Goal: Task Accomplishment & Management: Use online tool/utility

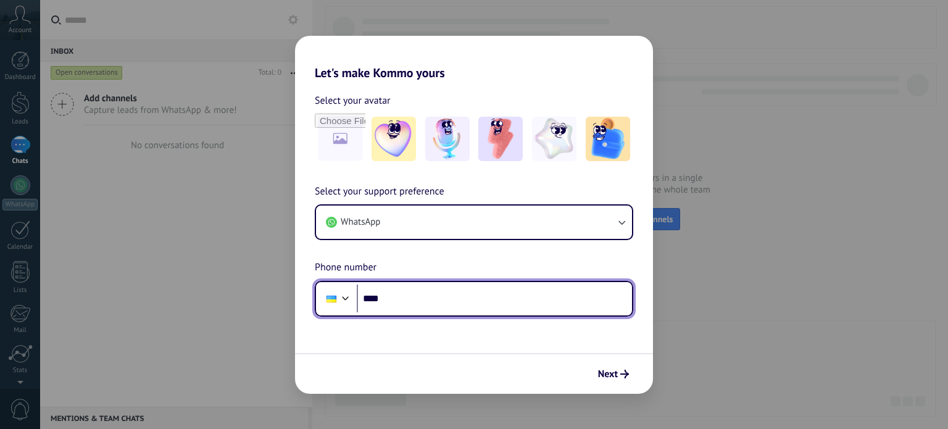
click at [494, 296] on input "****" at bounding box center [494, 299] width 275 height 28
click at [487, 296] on input "****" at bounding box center [494, 299] width 275 height 28
type input "**********"
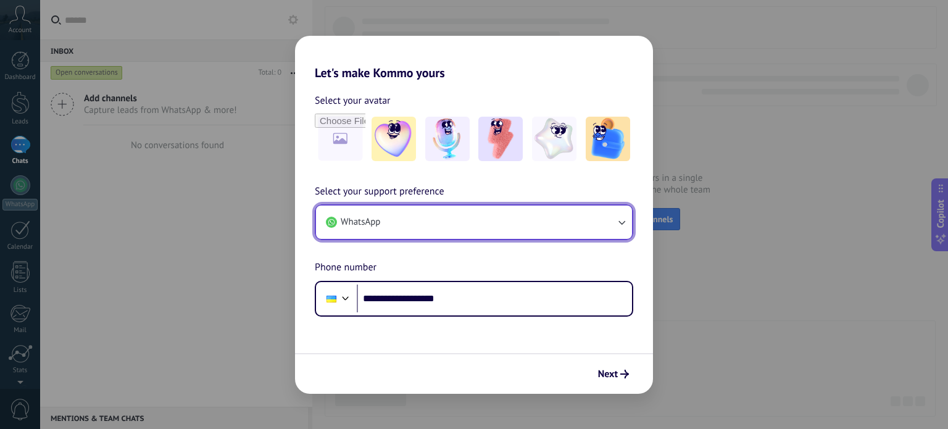
click at [435, 212] on button "WhatsApp" at bounding box center [474, 222] width 316 height 33
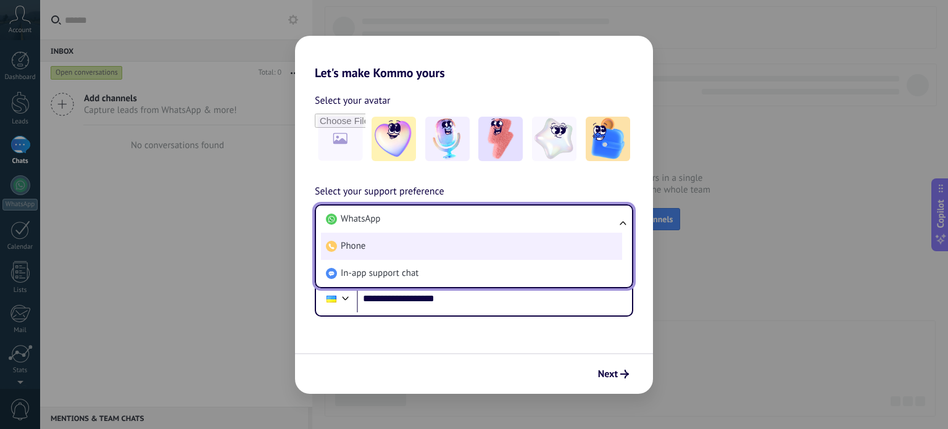
click at [410, 239] on li "Phone" at bounding box center [471, 246] width 301 height 27
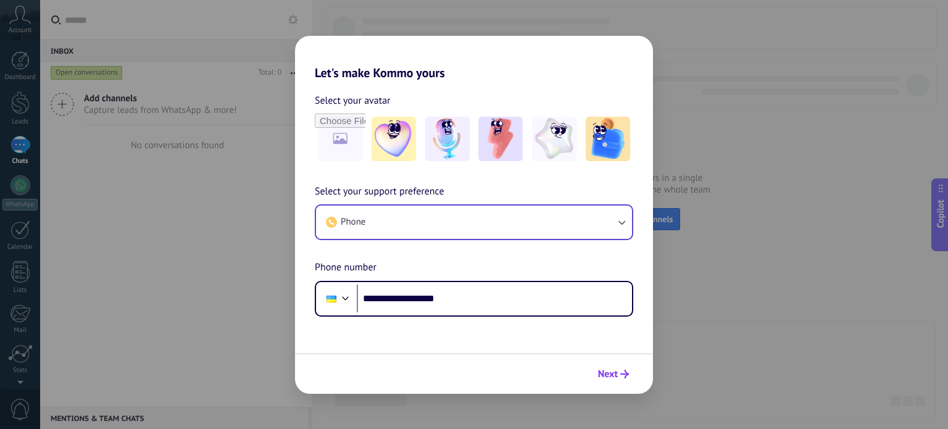
click at [619, 367] on button "Next" at bounding box center [614, 374] width 42 height 21
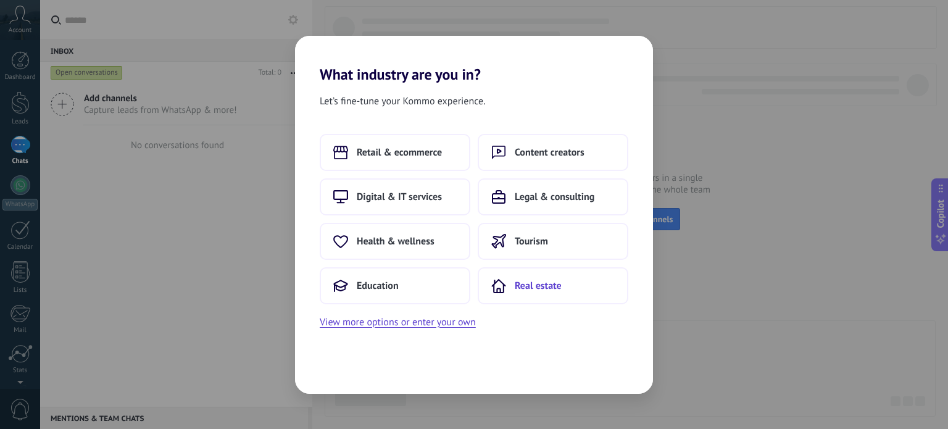
click at [538, 288] on span "Real estate" at bounding box center [538, 286] width 47 height 12
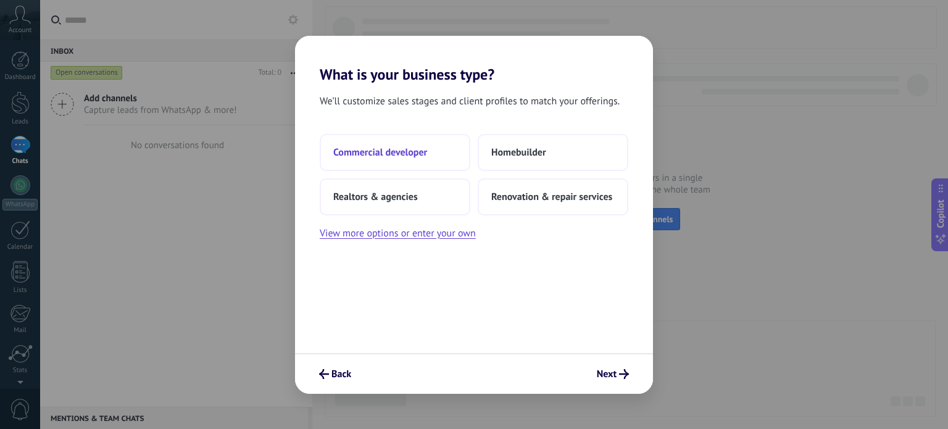
click at [412, 154] on span "Commercial developer" at bounding box center [380, 152] width 94 height 12
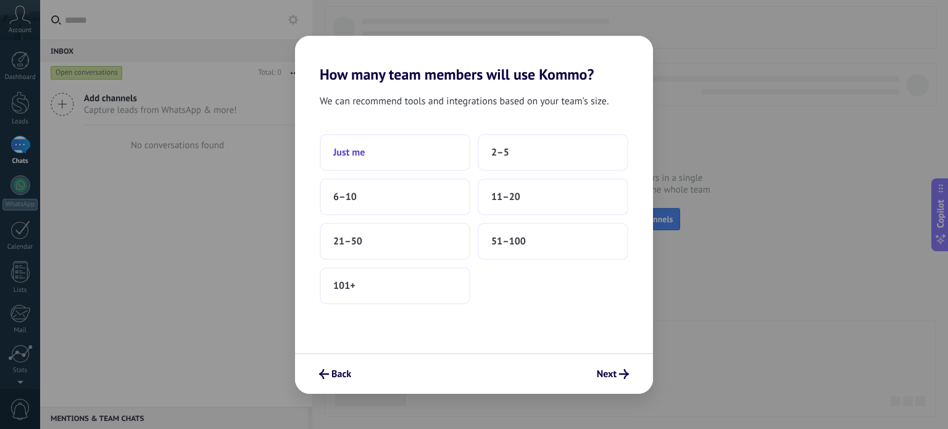
click at [427, 145] on button "Just me" at bounding box center [395, 152] width 151 height 37
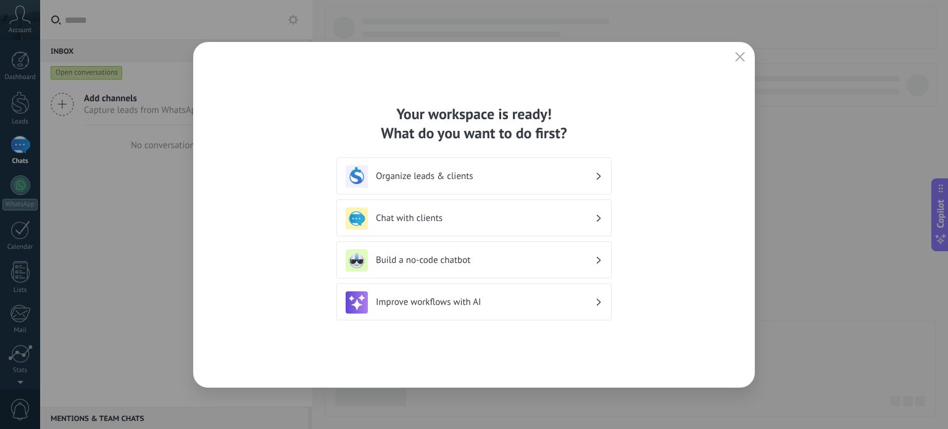
click at [459, 175] on h3 "Organize leads & clients" at bounding box center [485, 176] width 219 height 12
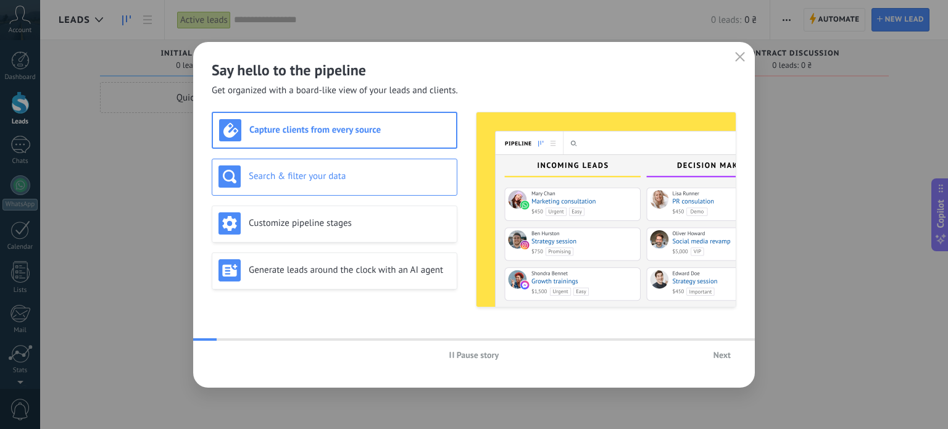
click at [312, 194] on div "Search & filter your data" at bounding box center [335, 177] width 246 height 37
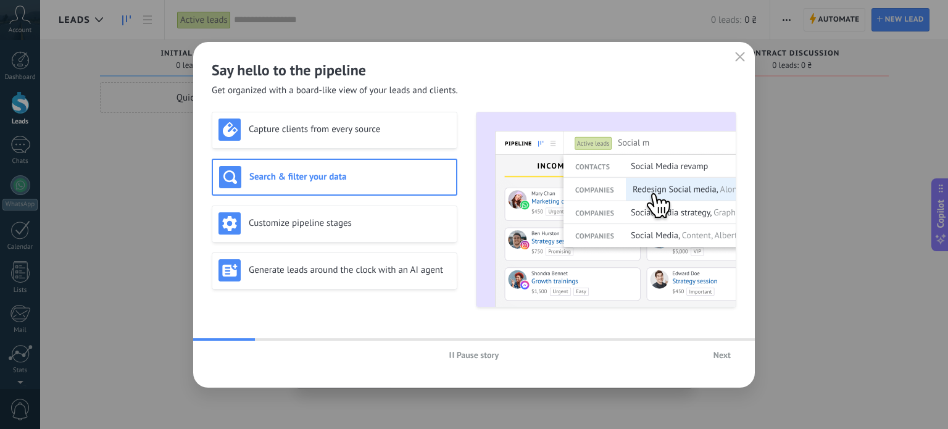
click at [730, 360] on button "Next" at bounding box center [722, 355] width 28 height 19
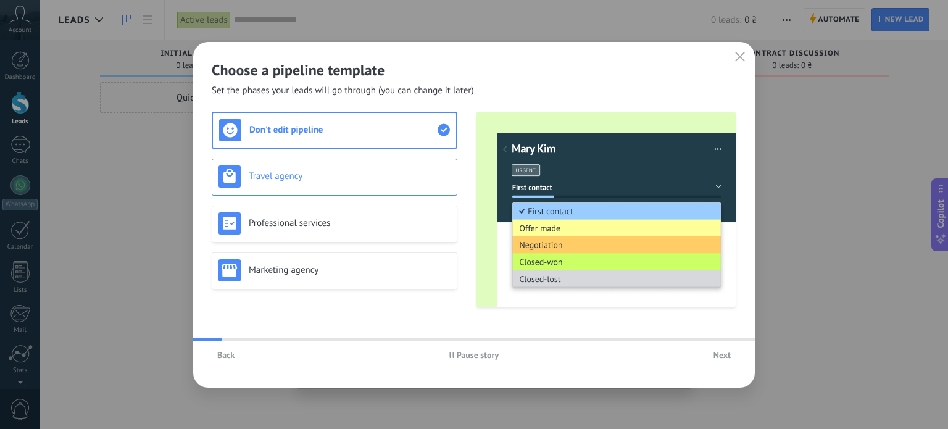
drag, startPoint x: 303, startPoint y: 170, endPoint x: 335, endPoint y: 190, distance: 37.2
click at [306, 170] on h3 "Travel agency" at bounding box center [350, 176] width 202 height 12
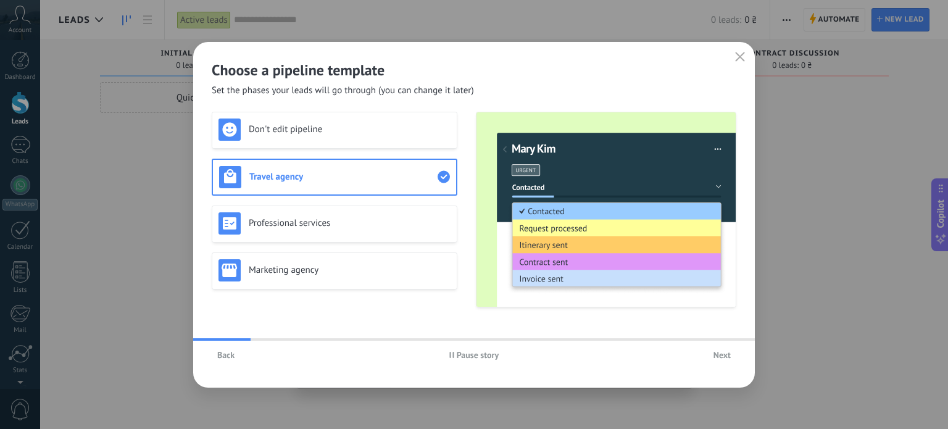
drag, startPoint x: 751, startPoint y: 351, endPoint x: 727, endPoint y: 352, distance: 24.1
click at [740, 352] on div "Back Pause story Next" at bounding box center [474, 355] width 562 height 28
click at [727, 352] on span "Next" at bounding box center [722, 355] width 17 height 9
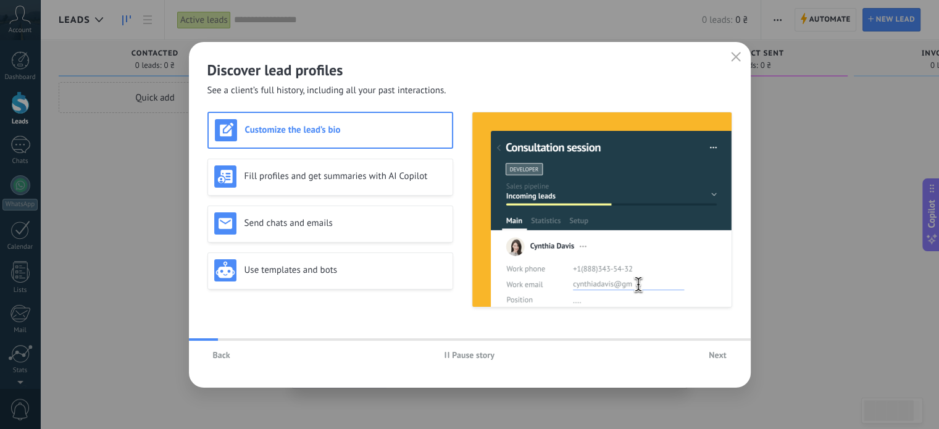
click at [480, 357] on span "Pause story" at bounding box center [473, 355] width 43 height 9
drag, startPoint x: 479, startPoint y: 355, endPoint x: 501, endPoint y: 353, distance: 22.3
click at [479, 354] on span "Play story" at bounding box center [473, 355] width 36 height 9
click at [718, 353] on span "Next" at bounding box center [717, 355] width 17 height 9
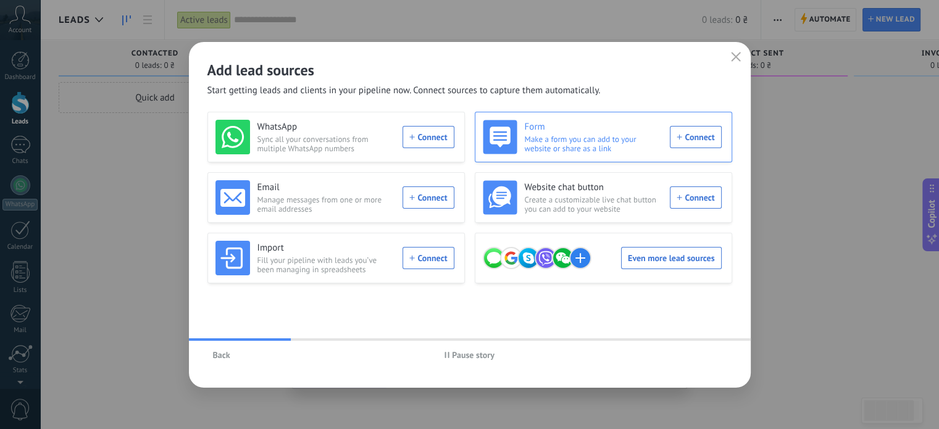
click at [576, 141] on span "Make a form you can add to your website or share as a link" at bounding box center [594, 144] width 138 height 19
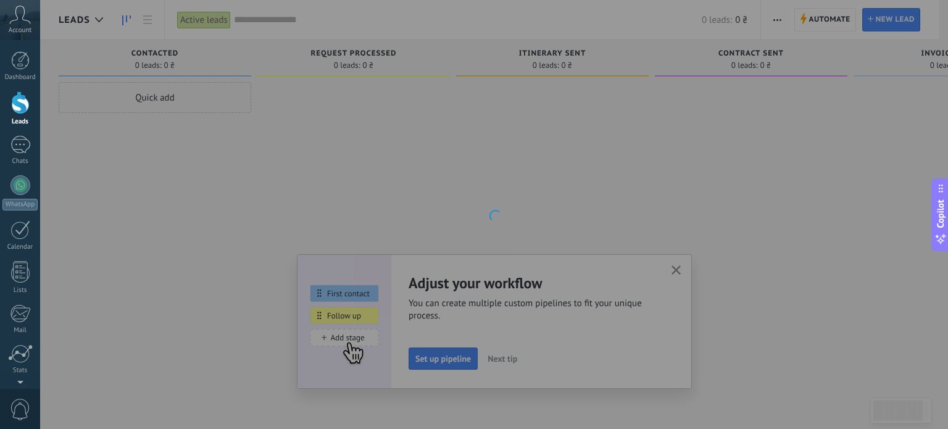
scroll to position [84, 0]
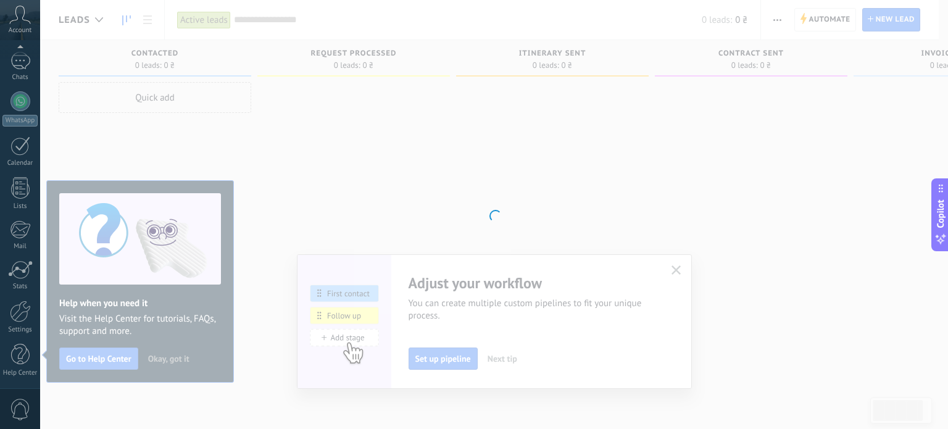
click at [210, 259] on div at bounding box center [494, 214] width 908 height 429
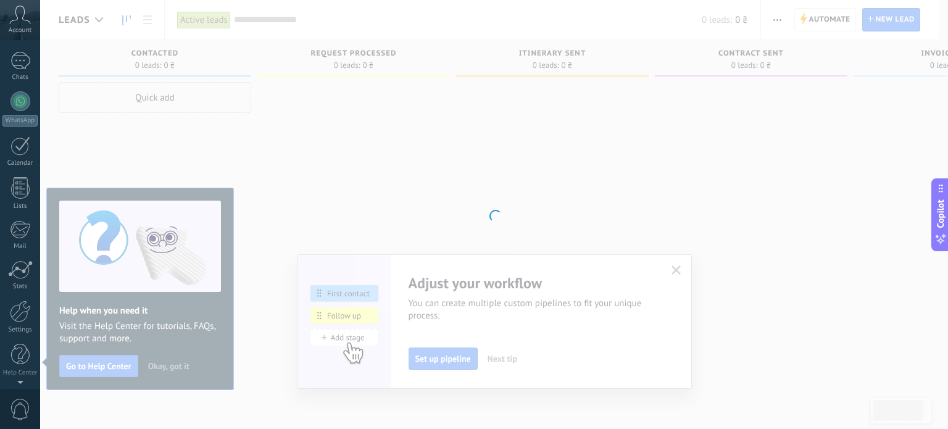
scroll to position [0, 0]
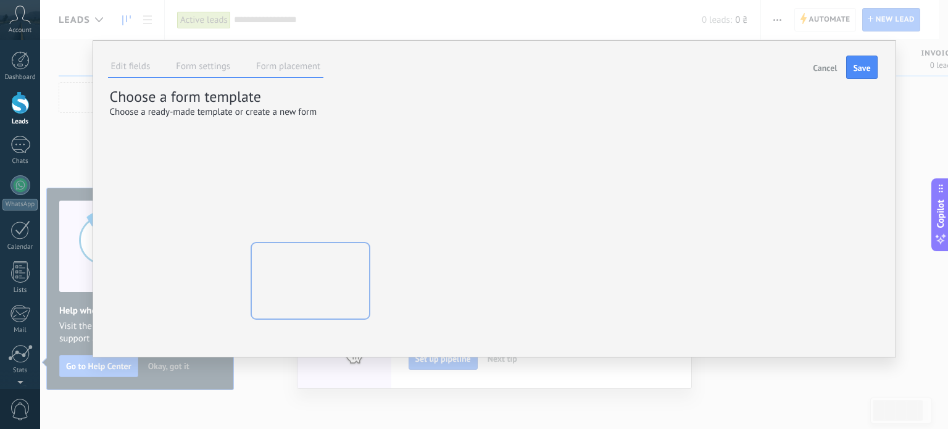
click at [248, 234] on div at bounding box center [311, 280] width 136 height 93
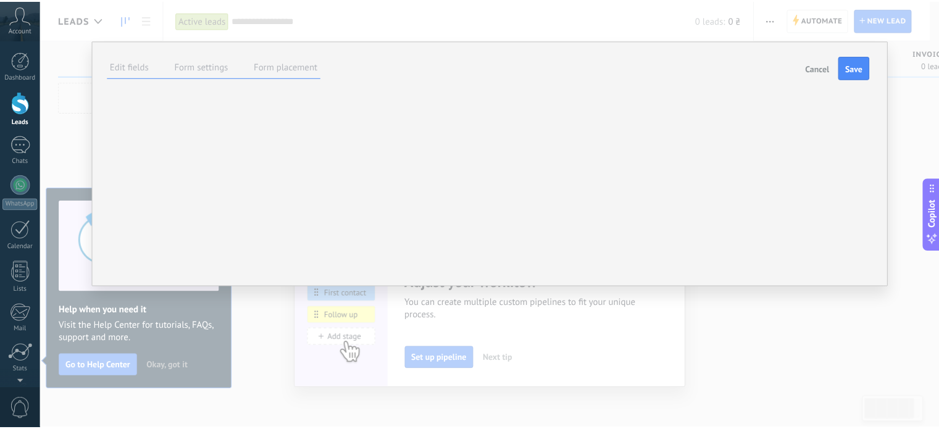
scroll to position [14, 0]
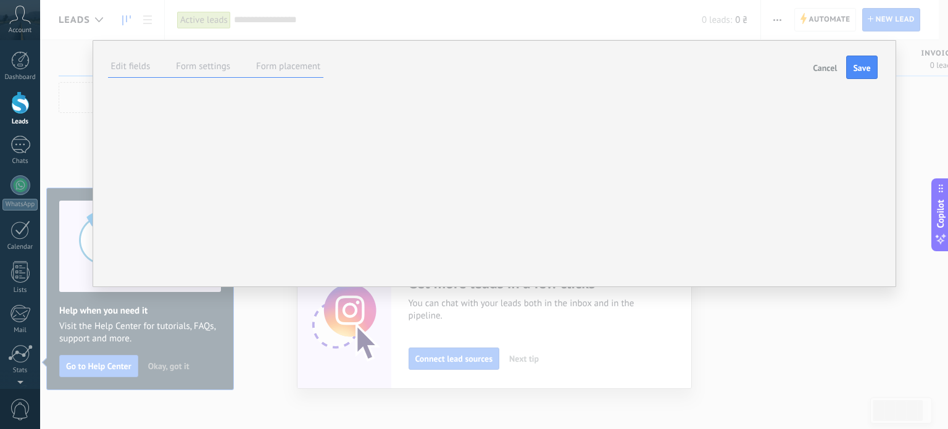
click at [59, 81] on div "**********" at bounding box center [504, 163] width 890 height 327
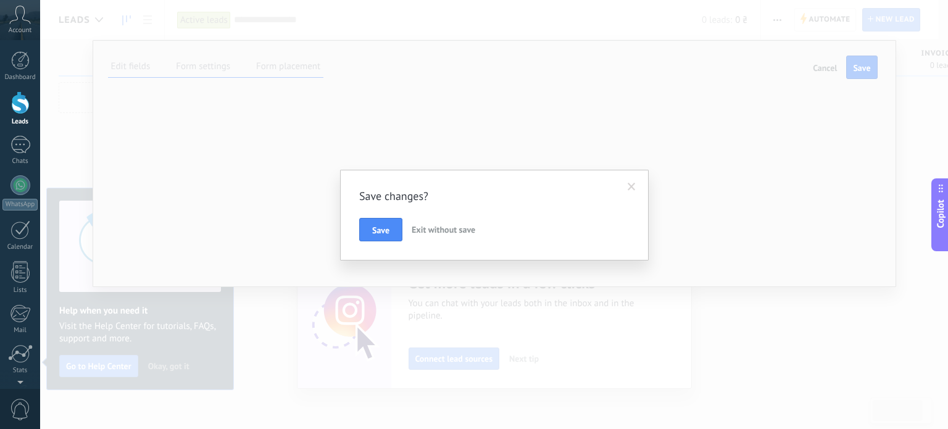
click at [626, 187] on span at bounding box center [632, 187] width 20 height 21
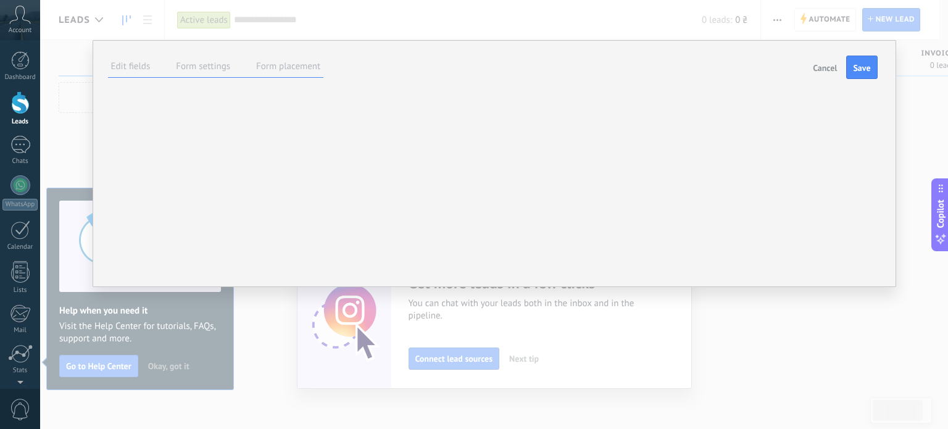
click at [0, 0] on input "******" at bounding box center [0, 0] width 0 height 0
click at [0, 0] on span "Font" at bounding box center [0, 0] width 0 height 0
click at [220, 68] on label "Form settings" at bounding box center [203, 67] width 54 height 12
drag, startPoint x: 407, startPoint y: 73, endPoint x: 395, endPoint y: 71, distance: 13.2
click at [403, 73] on div "Edit fields Form settings Form placement Cancel Save" at bounding box center [493, 68] width 770 height 22
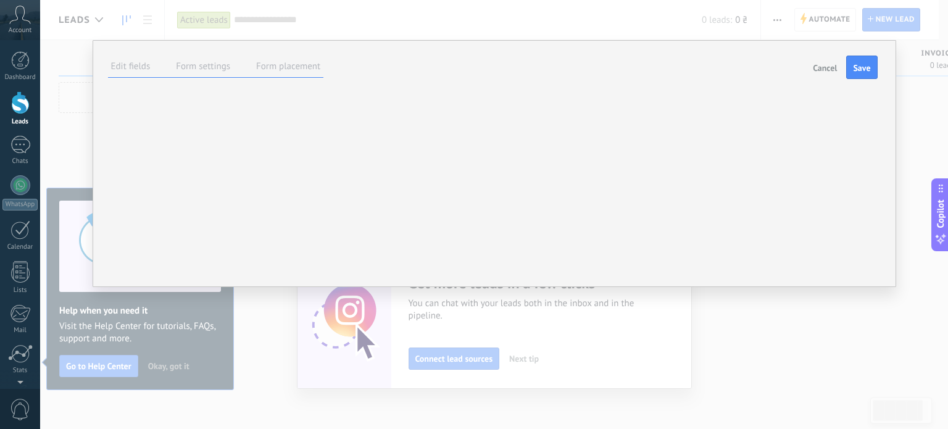
click at [389, 54] on div "**********" at bounding box center [495, 163] width 804 height 247
click at [40, 30] on div "**********" at bounding box center [494, 214] width 908 height 429
drag, startPoint x: 62, startPoint y: 33, endPoint x: 69, endPoint y: 34, distance: 6.9
click at [69, 34] on div "**********" at bounding box center [504, 163] width 890 height 327
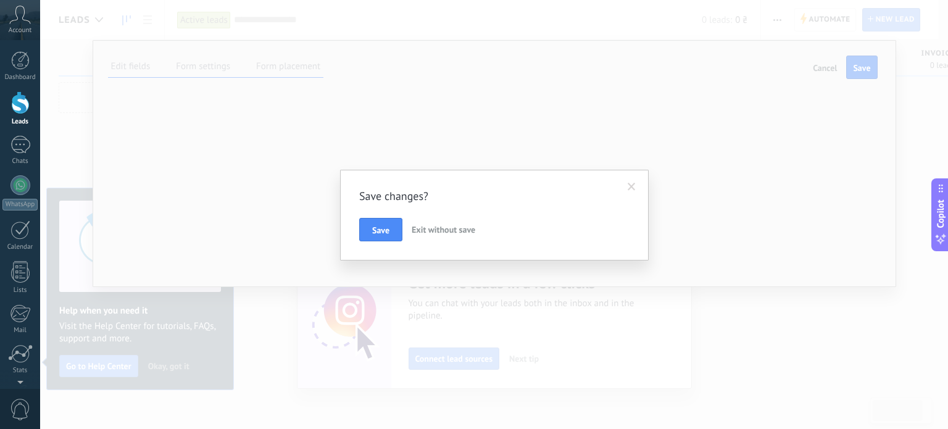
drag, startPoint x: 640, startPoint y: 192, endPoint x: 629, endPoint y: 190, distance: 11.4
click at [629, 190] on span at bounding box center [632, 187] width 20 height 21
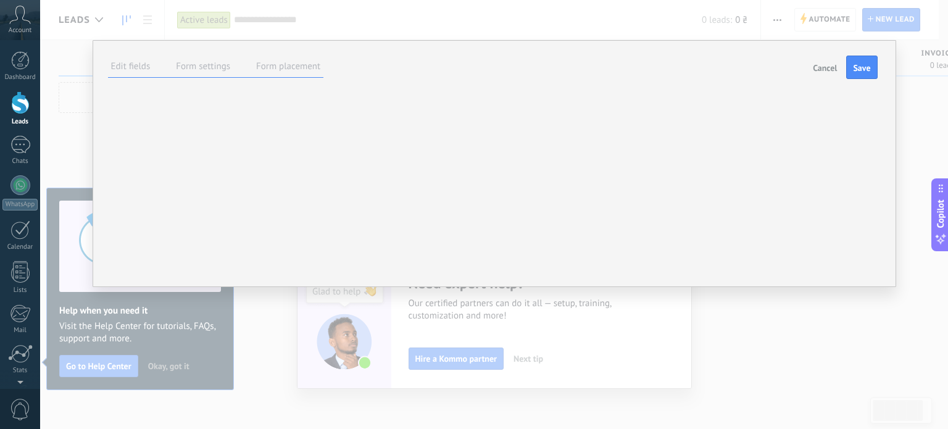
click at [843, 64] on div "Cancel Save" at bounding box center [842, 67] width 69 height 23
click at [825, 67] on span "Cancel" at bounding box center [825, 68] width 24 height 9
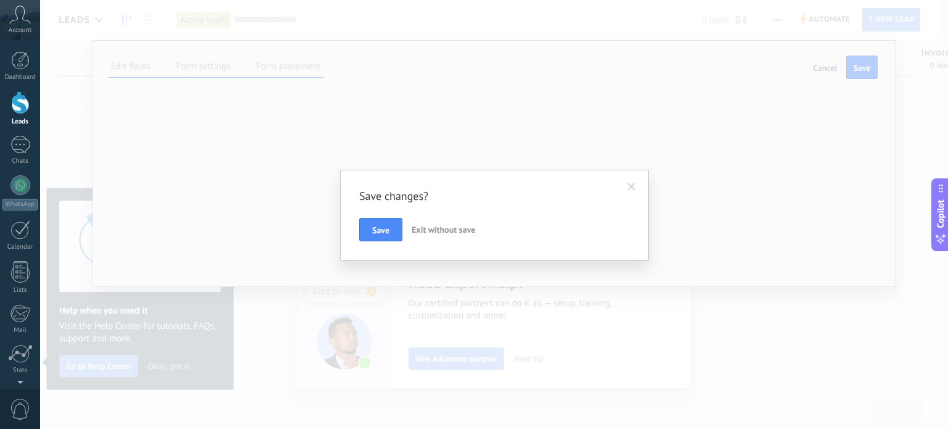
click at [633, 185] on span at bounding box center [632, 187] width 8 height 9
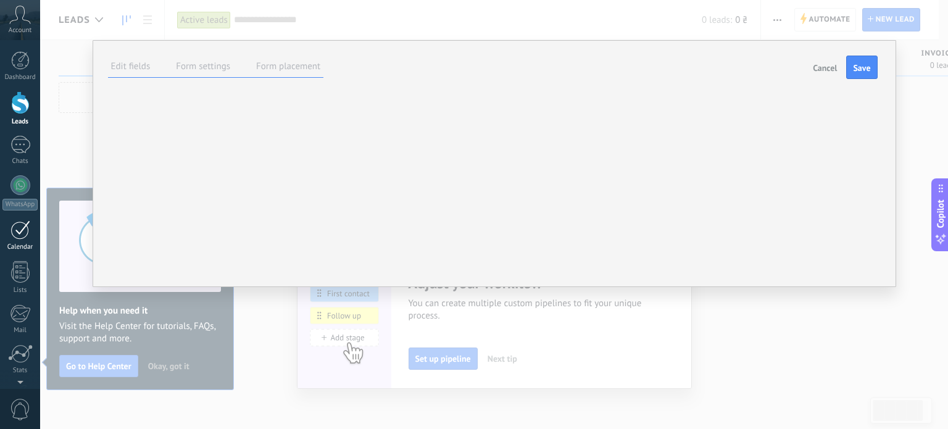
click at [17, 234] on div at bounding box center [20, 229] width 20 height 19
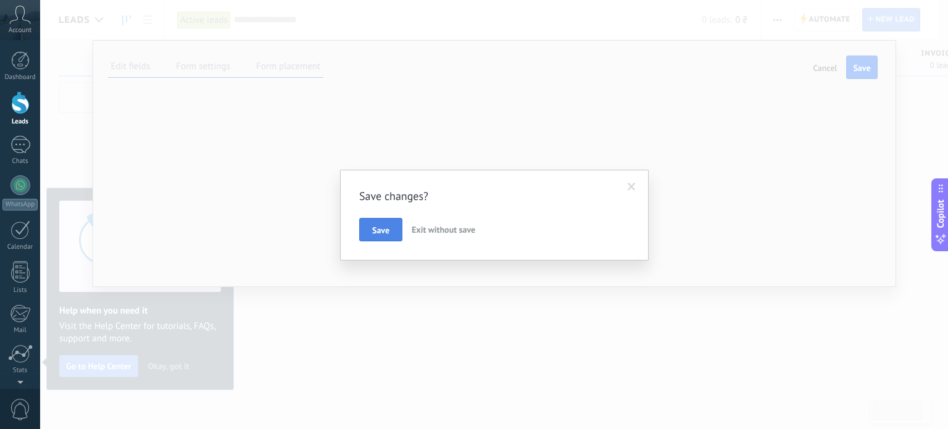
click at [395, 226] on button "Save" at bounding box center [380, 229] width 43 height 23
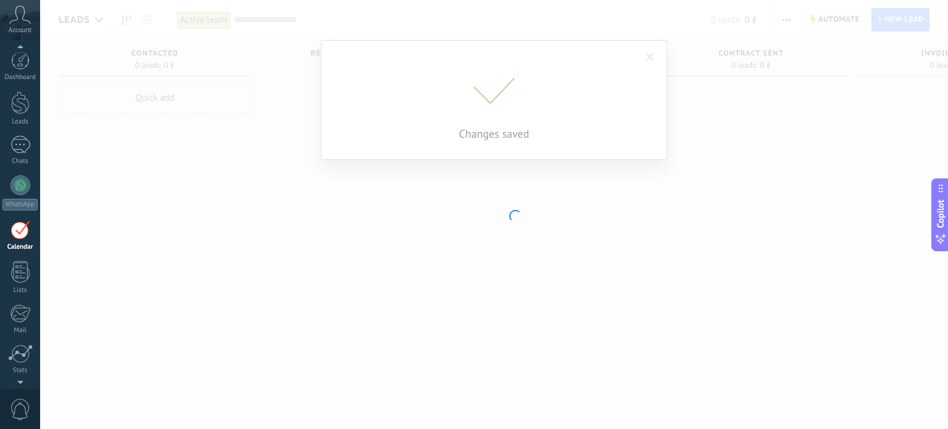
scroll to position [35, 0]
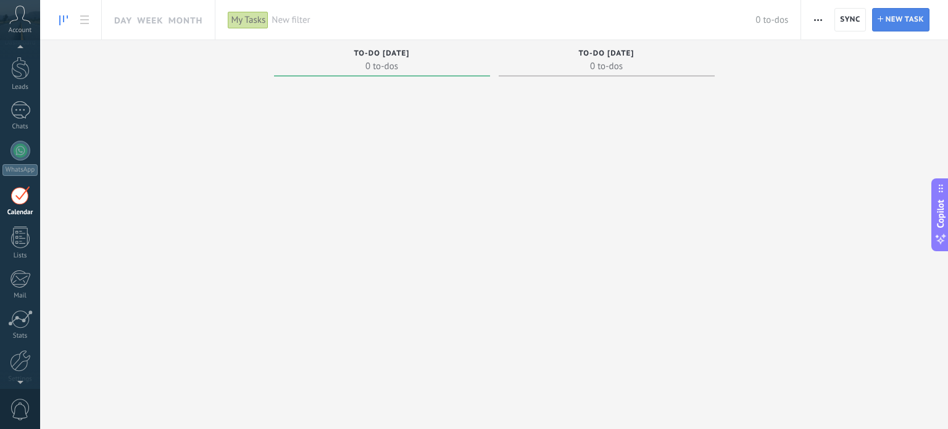
click at [887, 17] on span "New task" at bounding box center [905, 20] width 38 height 22
